Goal: Task Accomplishment & Management: Complete application form

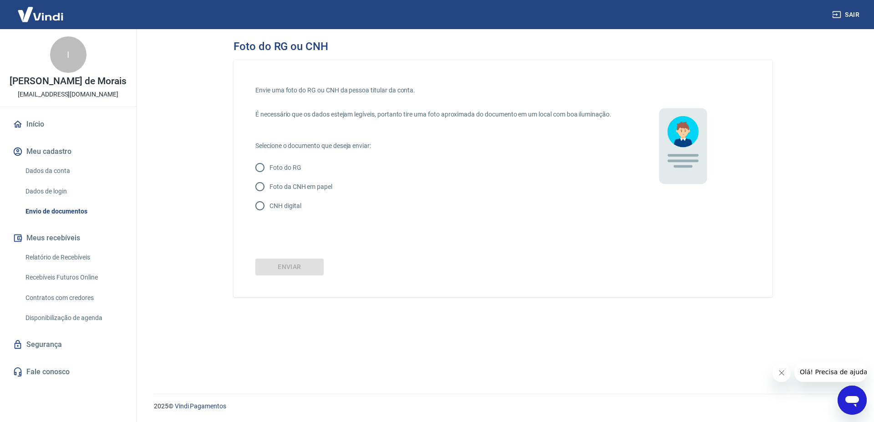
drag, startPoint x: 263, startPoint y: 218, endPoint x: 267, endPoint y: 228, distance: 11.8
click at [263, 215] on input "CNH digital" at bounding box center [259, 205] width 19 height 19
radio input "true"
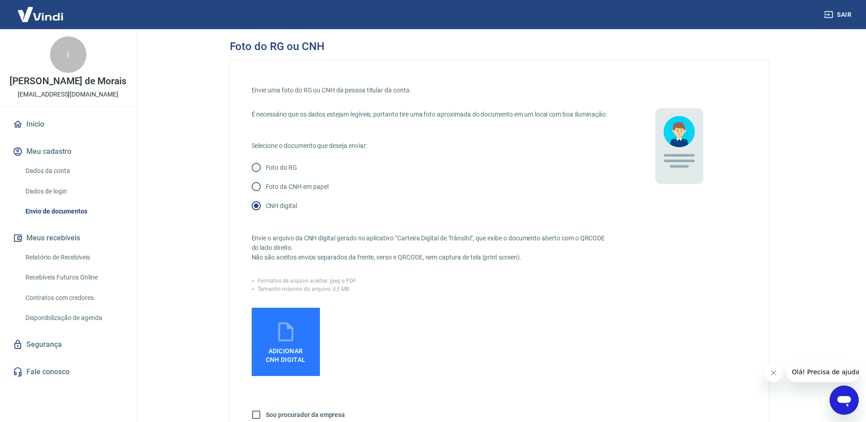
click at [291, 342] on icon at bounding box center [285, 331] width 23 height 23
click at [0, 0] on input "Adicionar CNH Digital" at bounding box center [0, 0] width 0 height 0
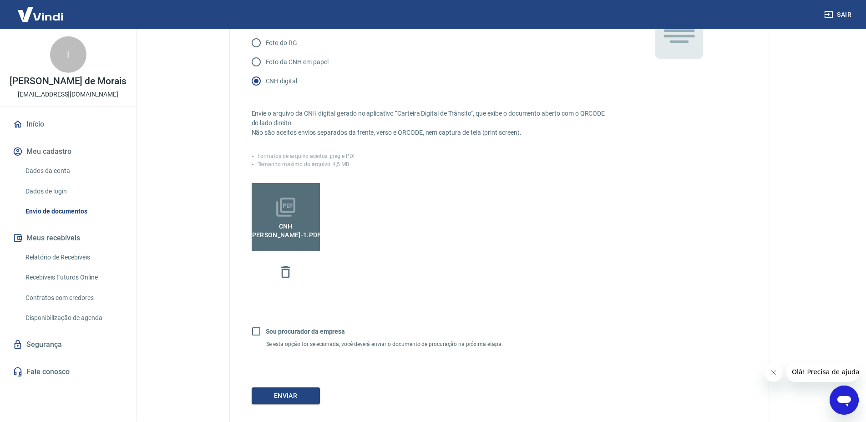
scroll to position [188, 0]
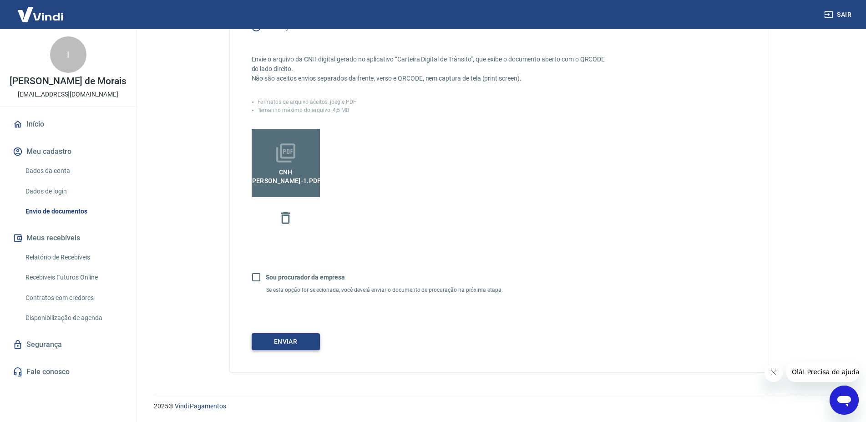
click at [298, 341] on button "Enviar" at bounding box center [286, 341] width 68 height 17
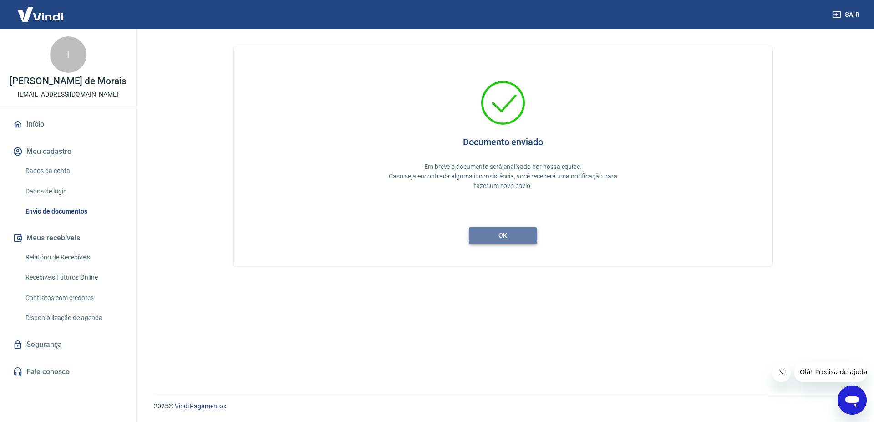
click at [498, 232] on button "ok" at bounding box center [503, 235] width 68 height 17
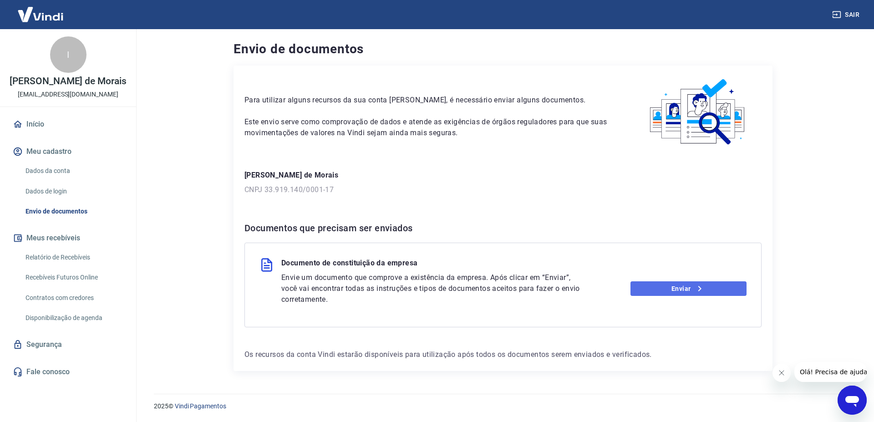
drag, startPoint x: 701, startPoint y: 287, endPoint x: 691, endPoint y: 288, distance: 10.1
click at [701, 288] on icon at bounding box center [699, 288] width 11 height 11
